Goal: Information Seeking & Learning: Learn about a topic

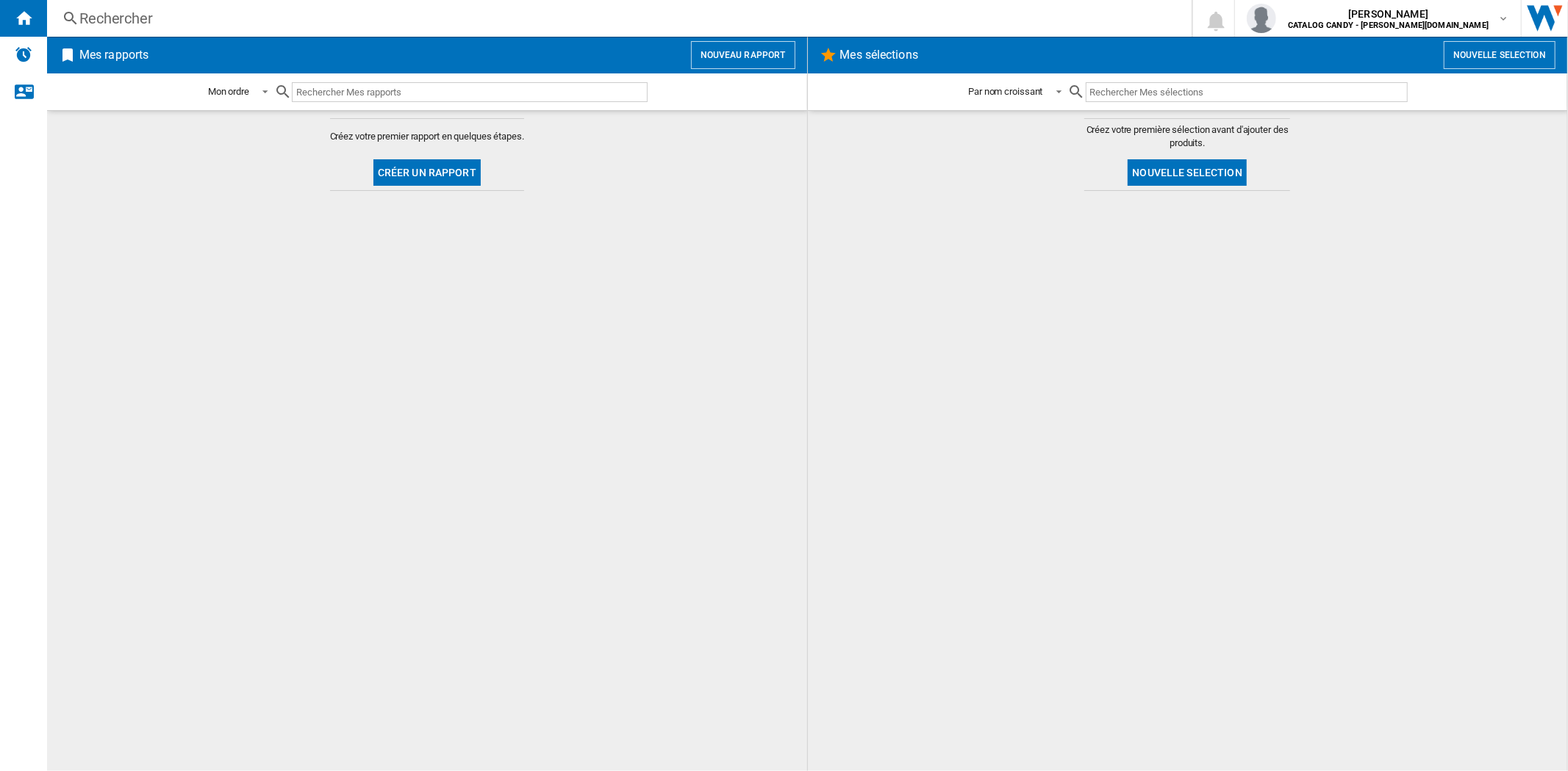
click at [92, 23] on div "Rechercher" at bounding box center [616, 18] width 1074 height 21
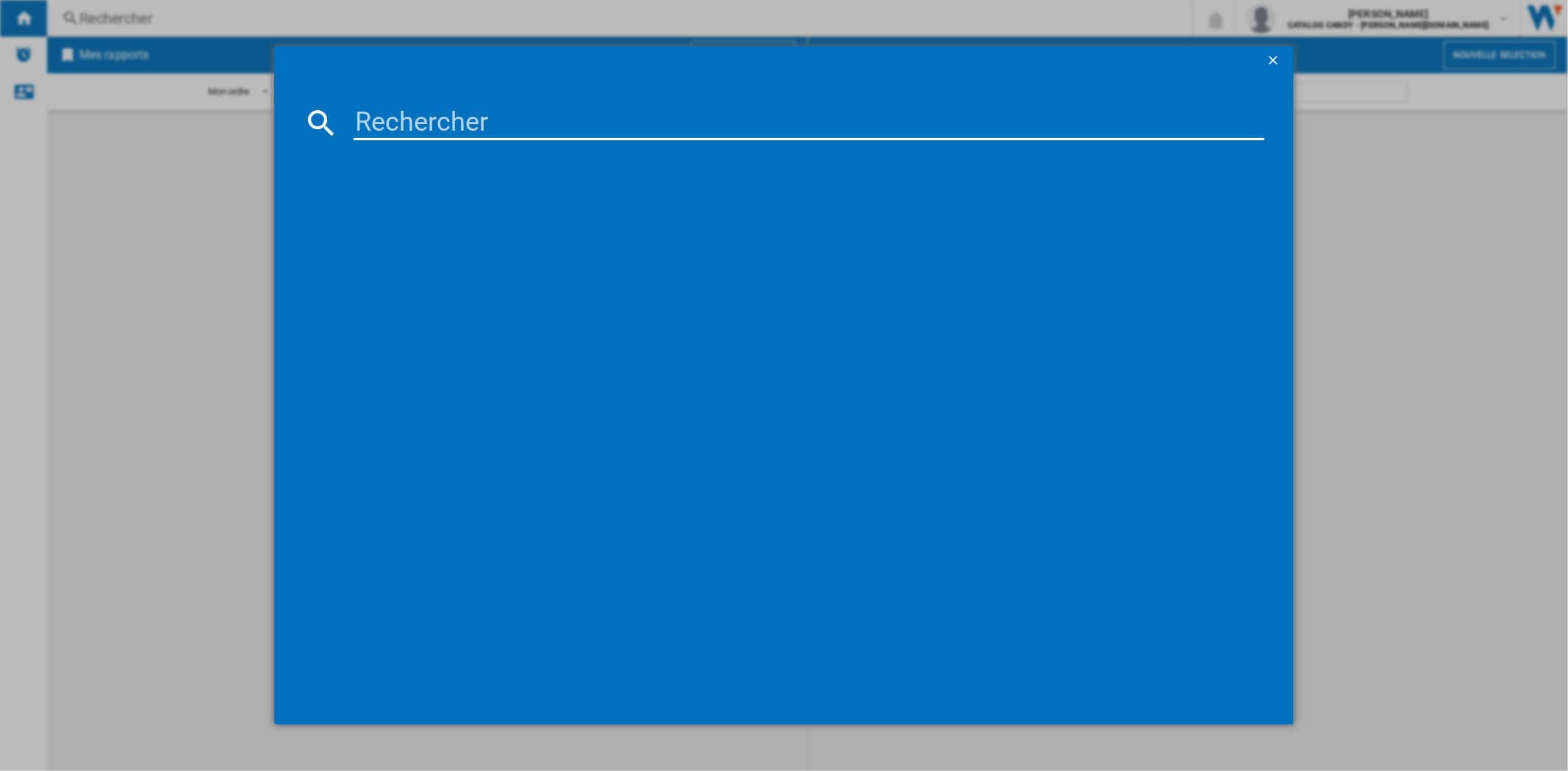
click at [458, 119] on input at bounding box center [809, 122] width 910 height 35
type input "XF6B2M3PW"
click at [416, 208] on div "HAIER XF6B2M3PW BLANC" at bounding box center [790, 218] width 936 height 23
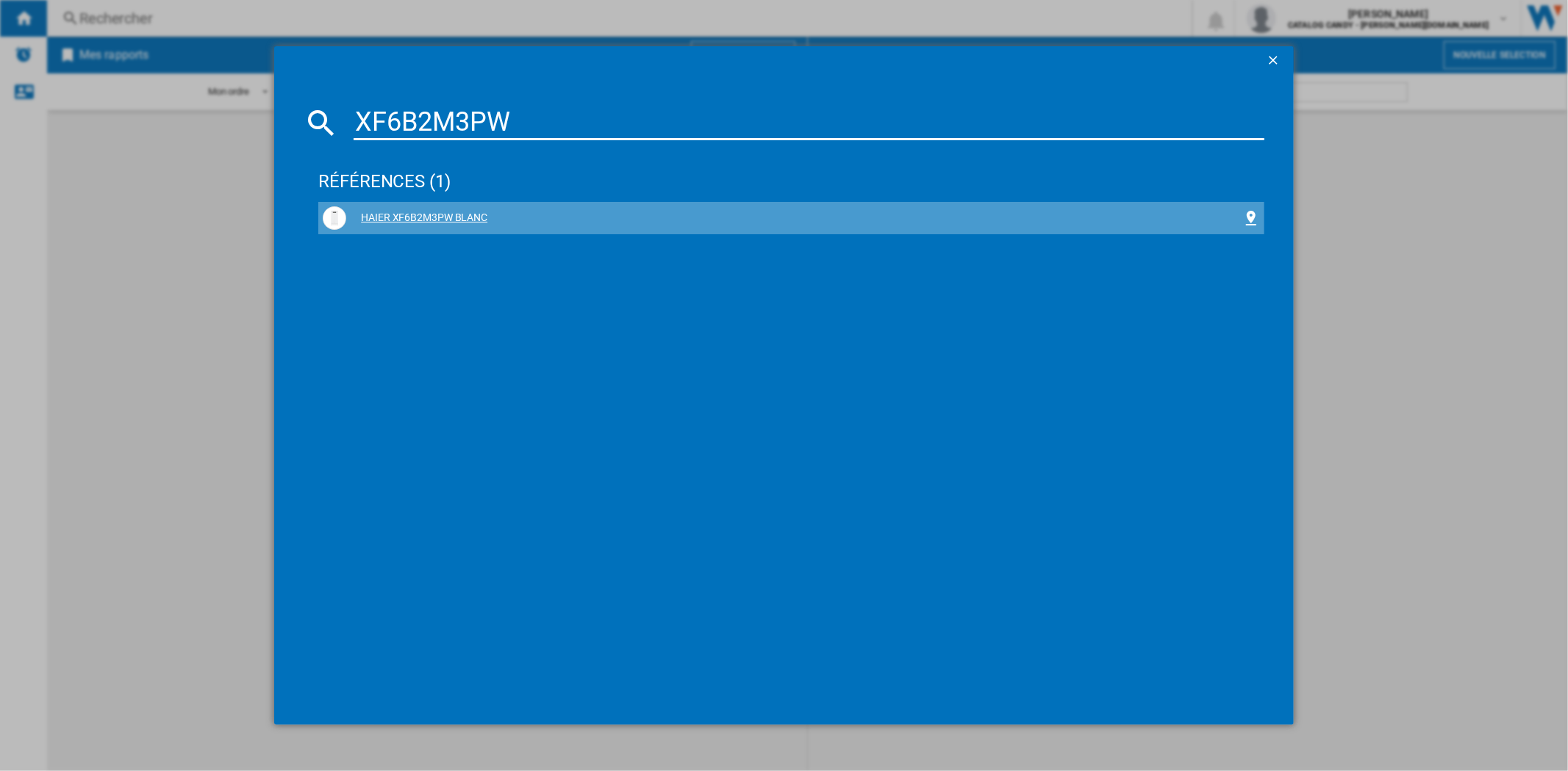
click at [453, 218] on div "HAIER XF6B2M3PW BLANC" at bounding box center [793, 218] width 895 height 14
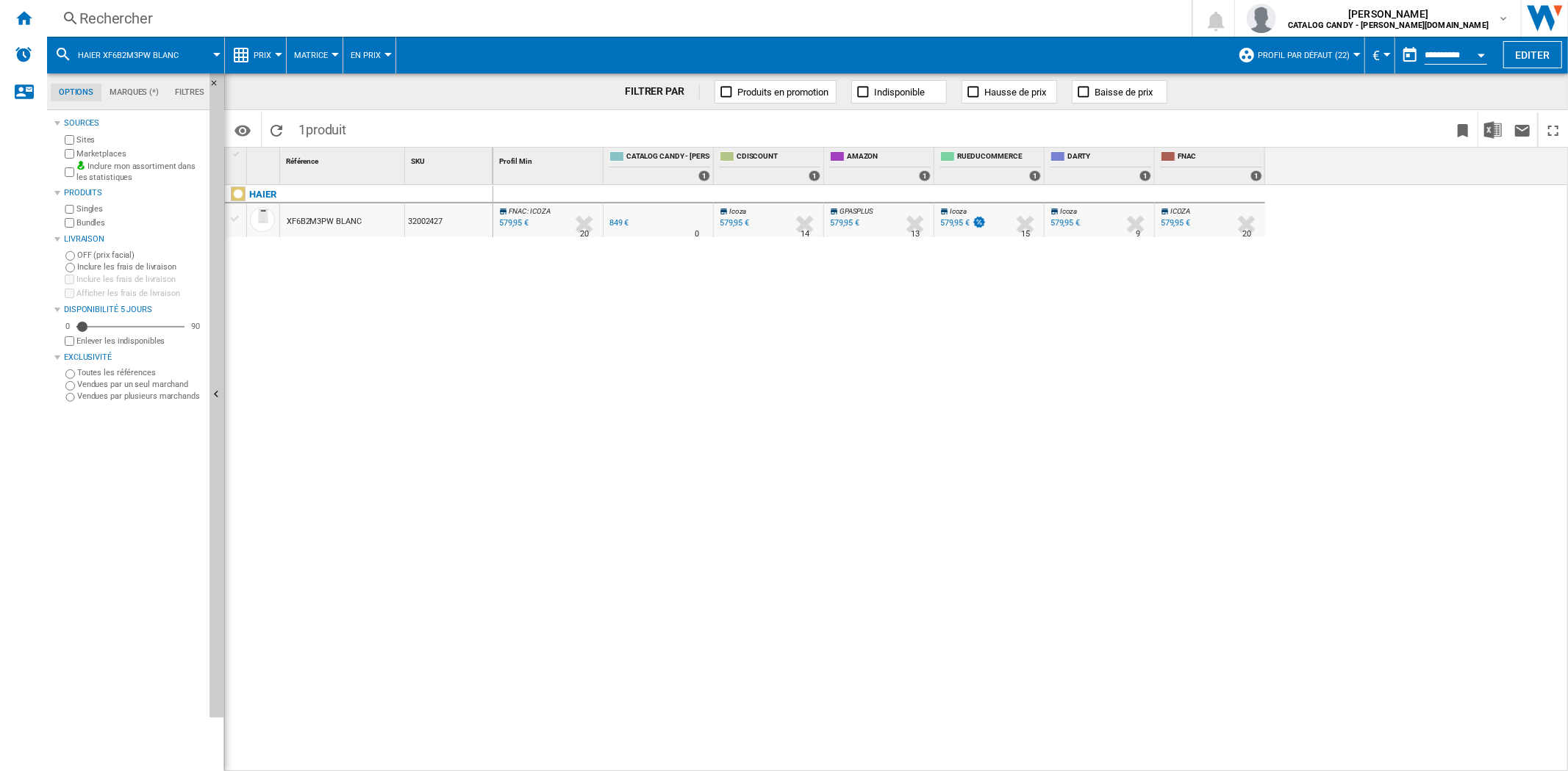
click at [264, 51] on span "Prix" at bounding box center [263, 56] width 18 height 10
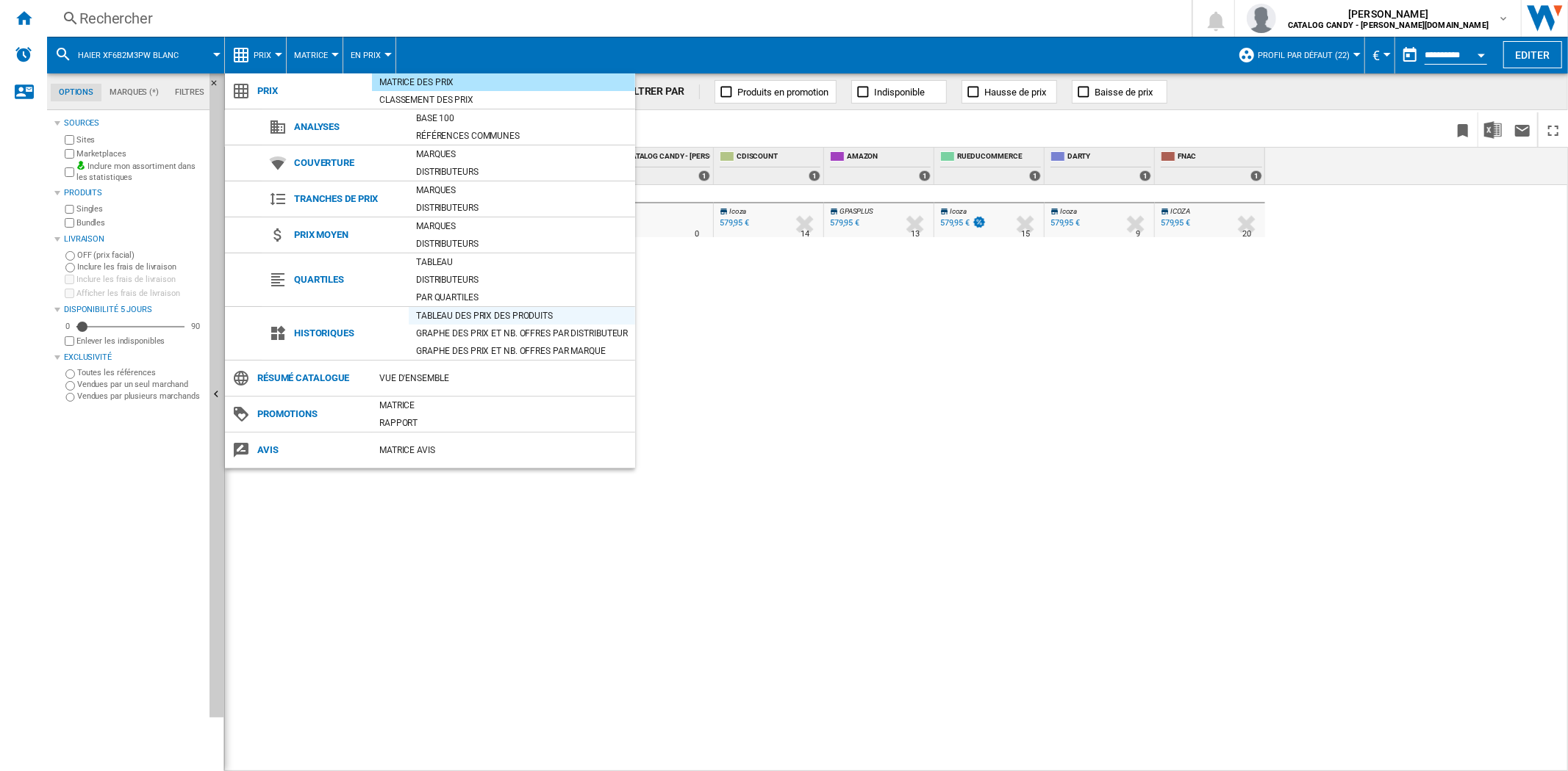
click at [478, 314] on div "Tableau des prix des produits" at bounding box center [521, 316] width 227 height 14
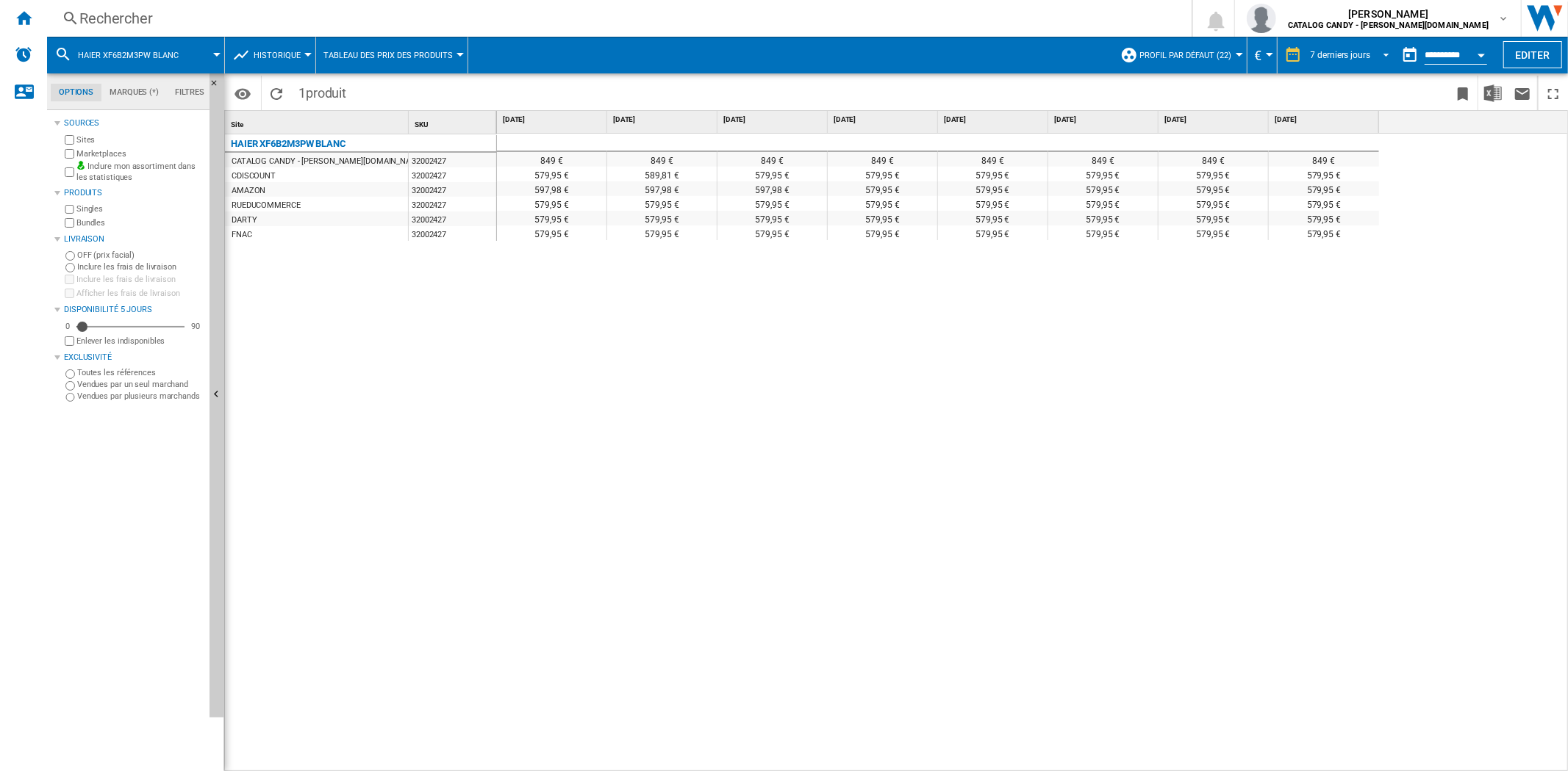
click at [1323, 56] on div "7 derniers jours" at bounding box center [1340, 55] width 59 height 10
click at [1355, 166] on div "4 dernières semaines" at bounding box center [1349, 167] width 82 height 13
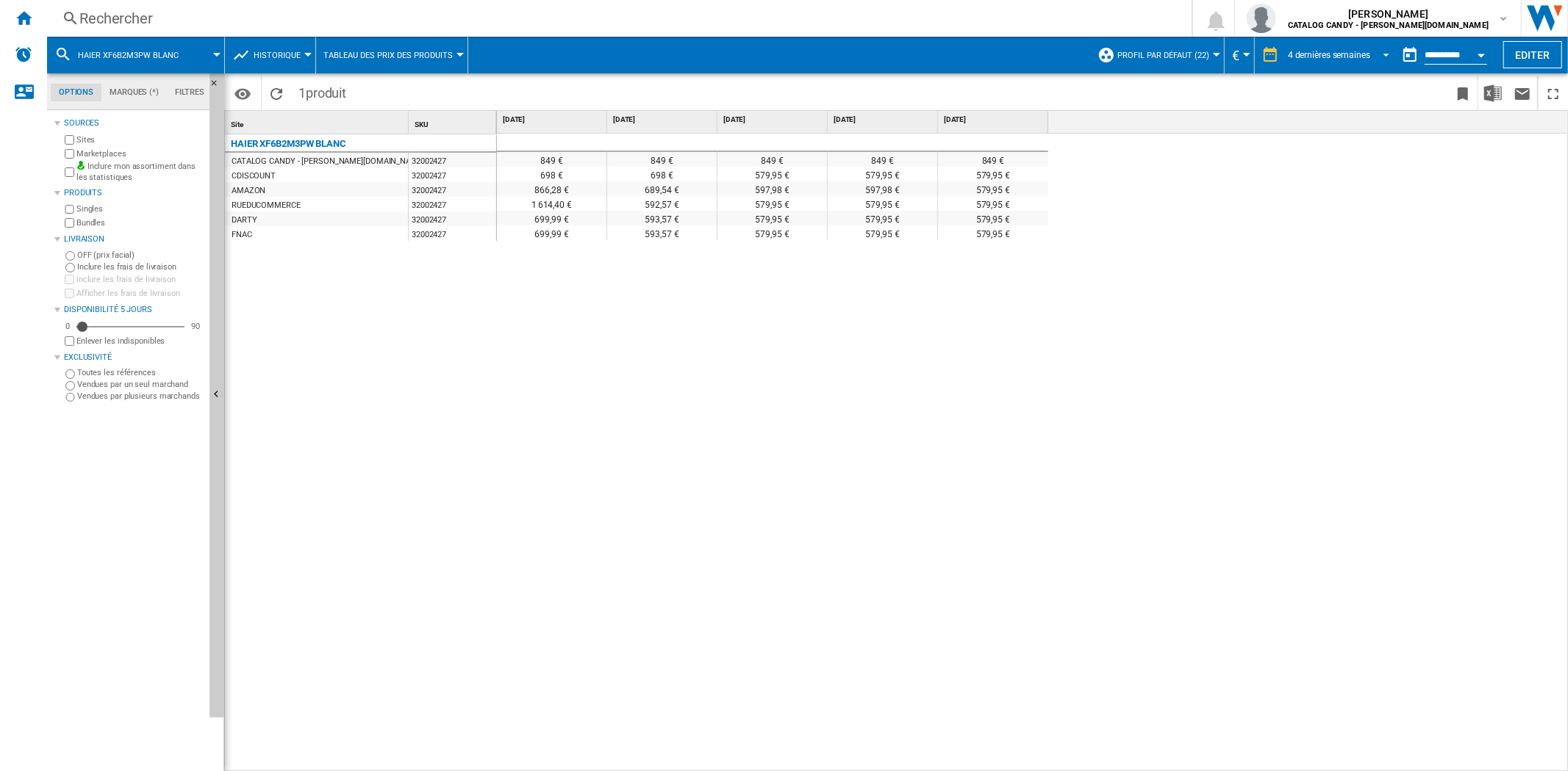
click at [1336, 56] on div "4 dernières semaines" at bounding box center [1329, 55] width 82 height 10
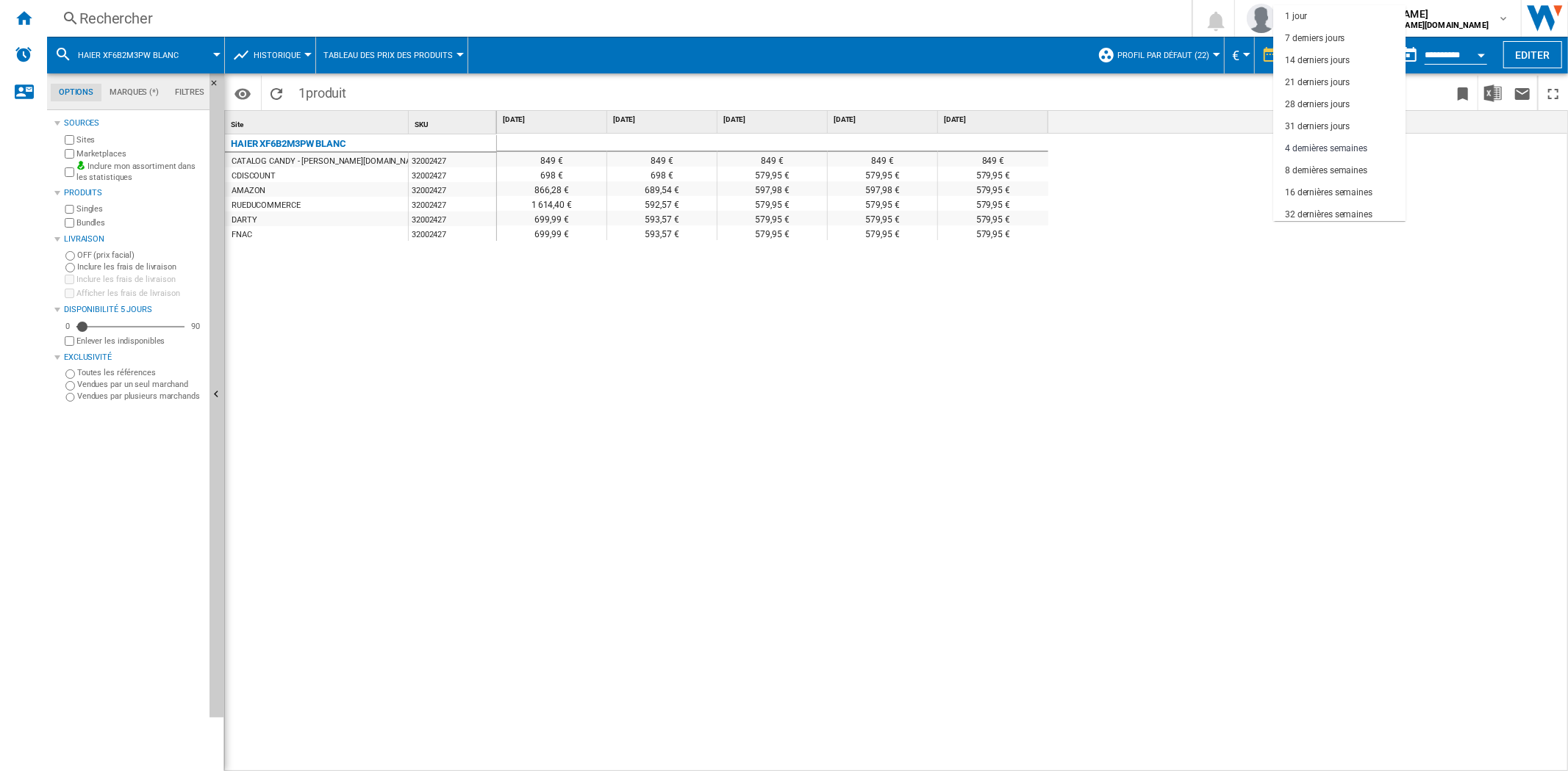
scroll to position [92, 0]
click at [1329, 103] on div "16 dernières semaines" at bounding box center [1329, 101] width 88 height 13
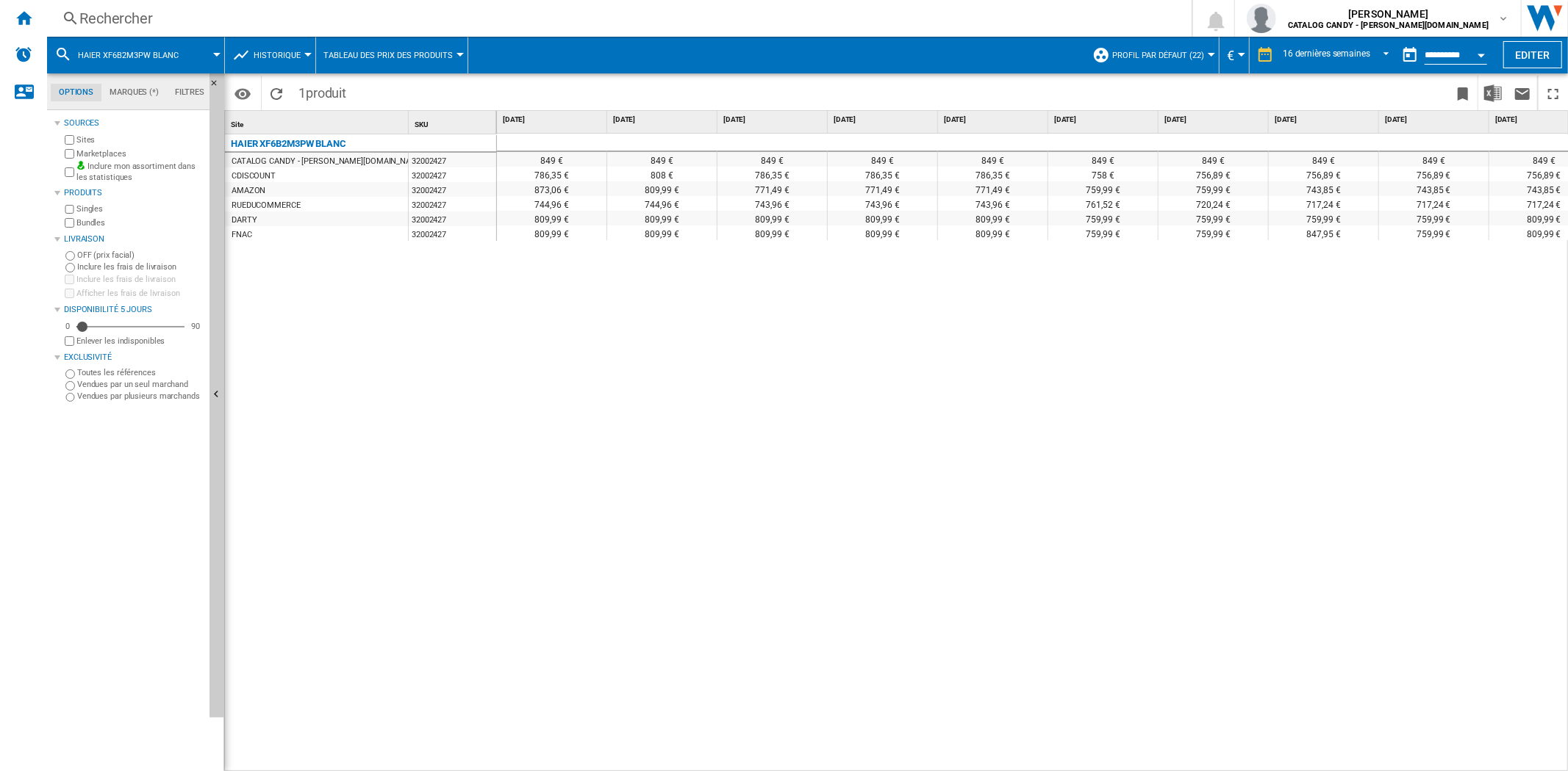
drag, startPoint x: 948, startPoint y: 761, endPoint x: 970, endPoint y: 762, distance: 22.0
click at [970, 762] on div "849 € 849 € 849 € 849 € 849 € 849 € 849 € 849 € 849 € 849 € 849 € 849 € 849 € 8…" at bounding box center [1033, 452] width 1072 height 638
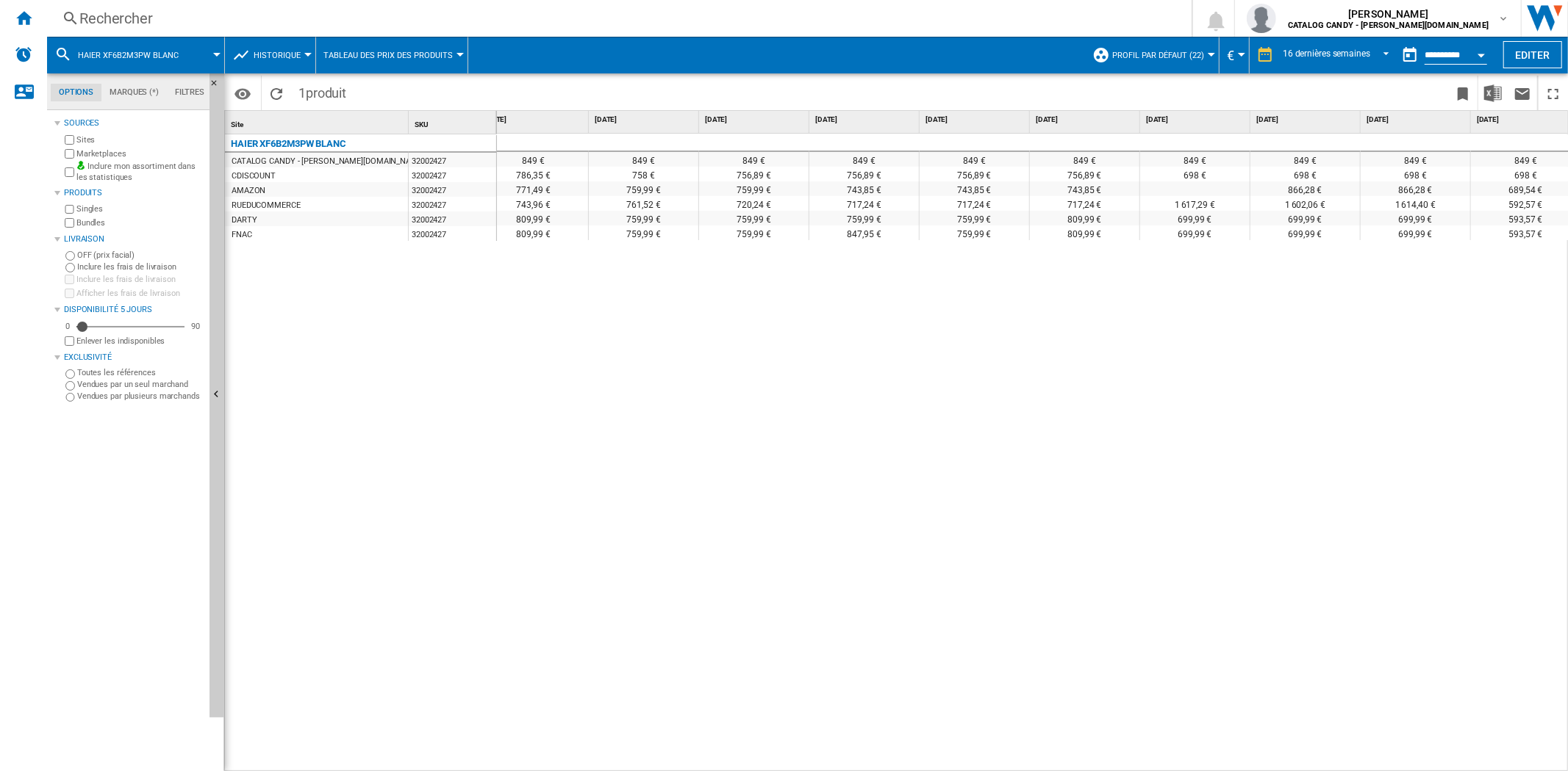
scroll to position [0, 497]
